Goal: Communication & Community: Answer question/provide support

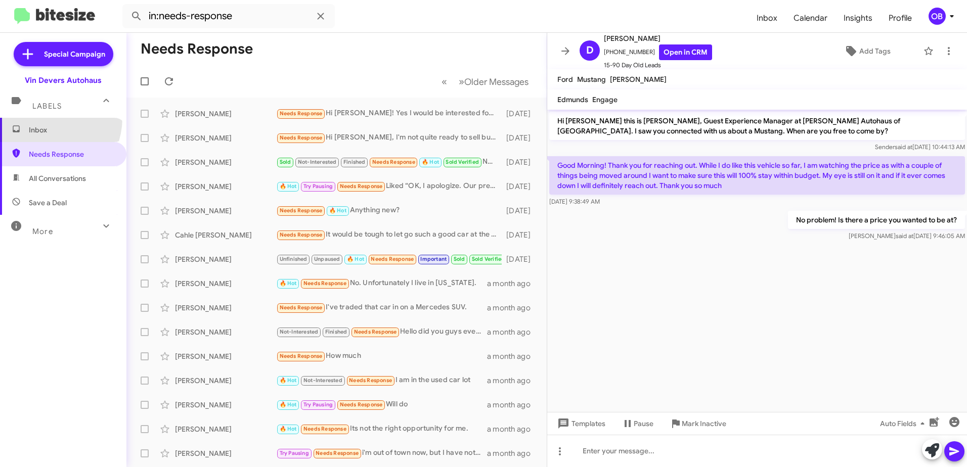
click at [41, 118] on span "Inbox" at bounding box center [63, 130] width 126 height 24
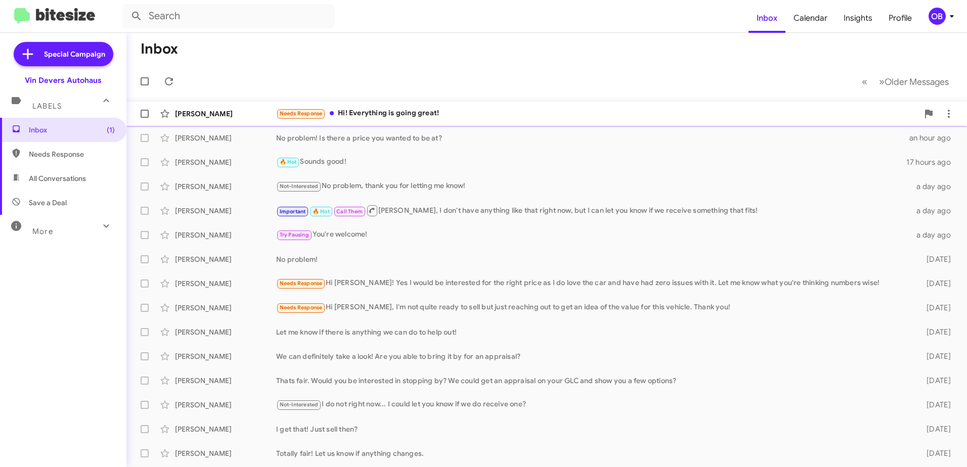
click at [399, 116] on div "Needs Response Hi! Everything is going great!" at bounding box center [597, 114] width 642 height 12
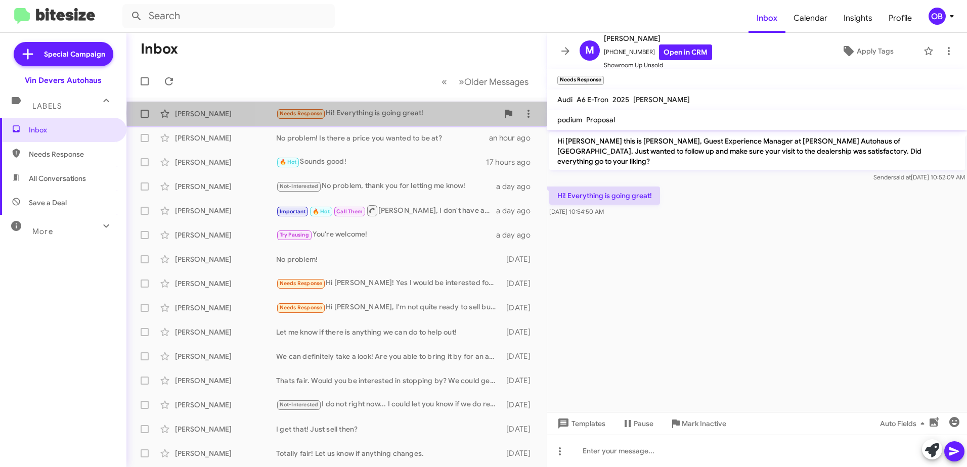
click at [455, 113] on div "Needs Response Hi! Everything is going great!" at bounding box center [387, 114] width 222 height 12
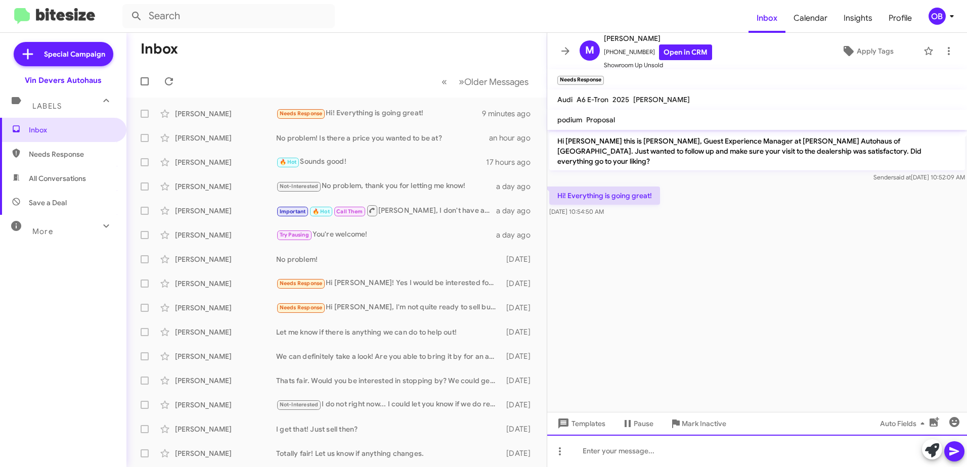
click at [598, 453] on div at bounding box center [757, 451] width 420 height 32
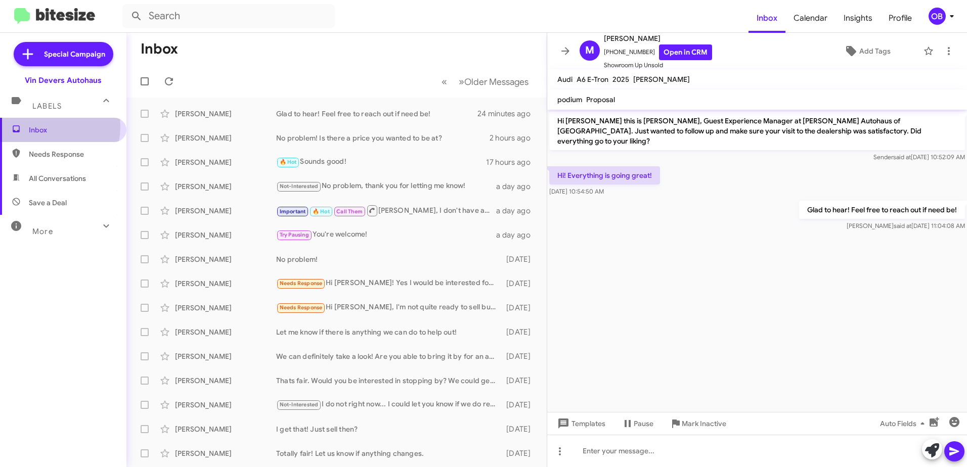
click at [46, 127] on span "Inbox" at bounding box center [72, 130] width 86 height 10
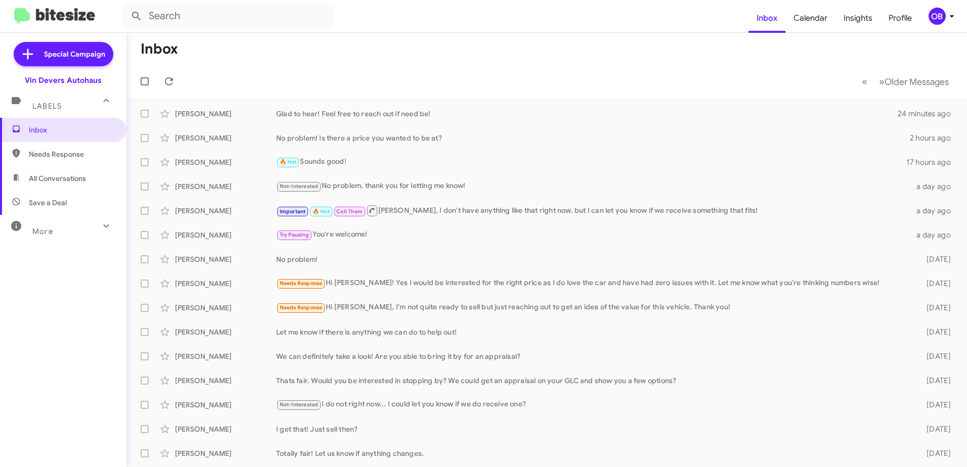
click at [46, 184] on span "All Conversations" at bounding box center [63, 178] width 126 height 24
type input "in:all-conversations"
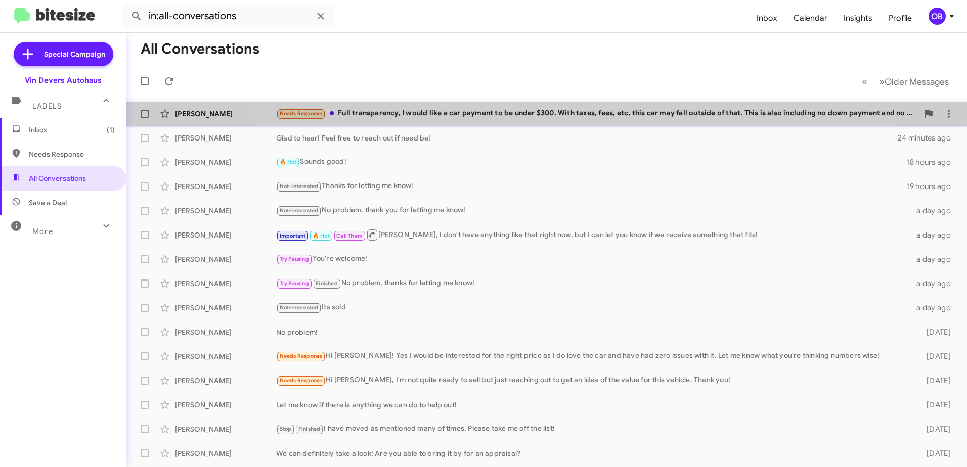
click at [558, 123] on div "[PERSON_NAME] Needs Response Full transparency, I would like a car payment to b…" at bounding box center [547, 114] width 825 height 20
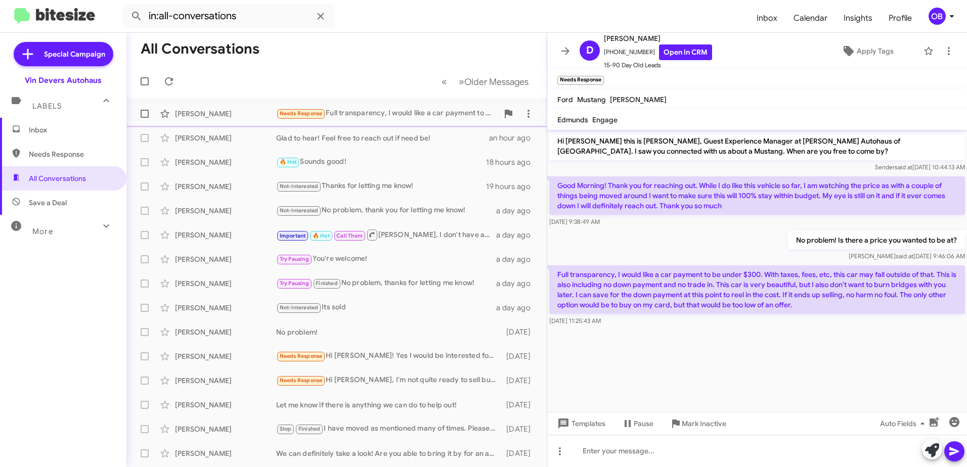
click at [404, 106] on div "[PERSON_NAME] Needs Response Full transparency, I would like a car payment to b…" at bounding box center [337, 114] width 404 height 20
